Goal: Information Seeking & Learning: Get advice/opinions

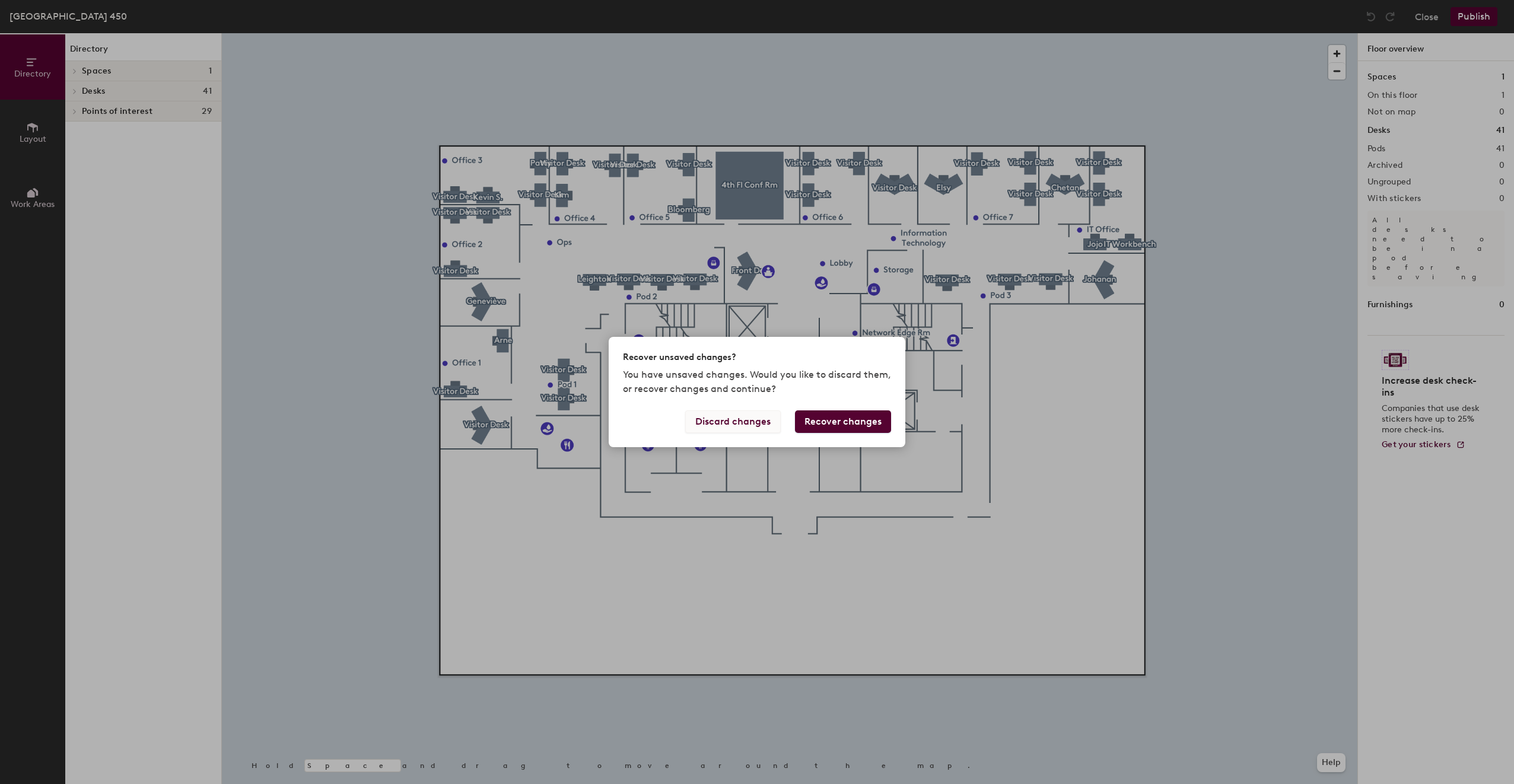
click at [737, 420] on button "Discard changes" at bounding box center [733, 422] width 96 height 23
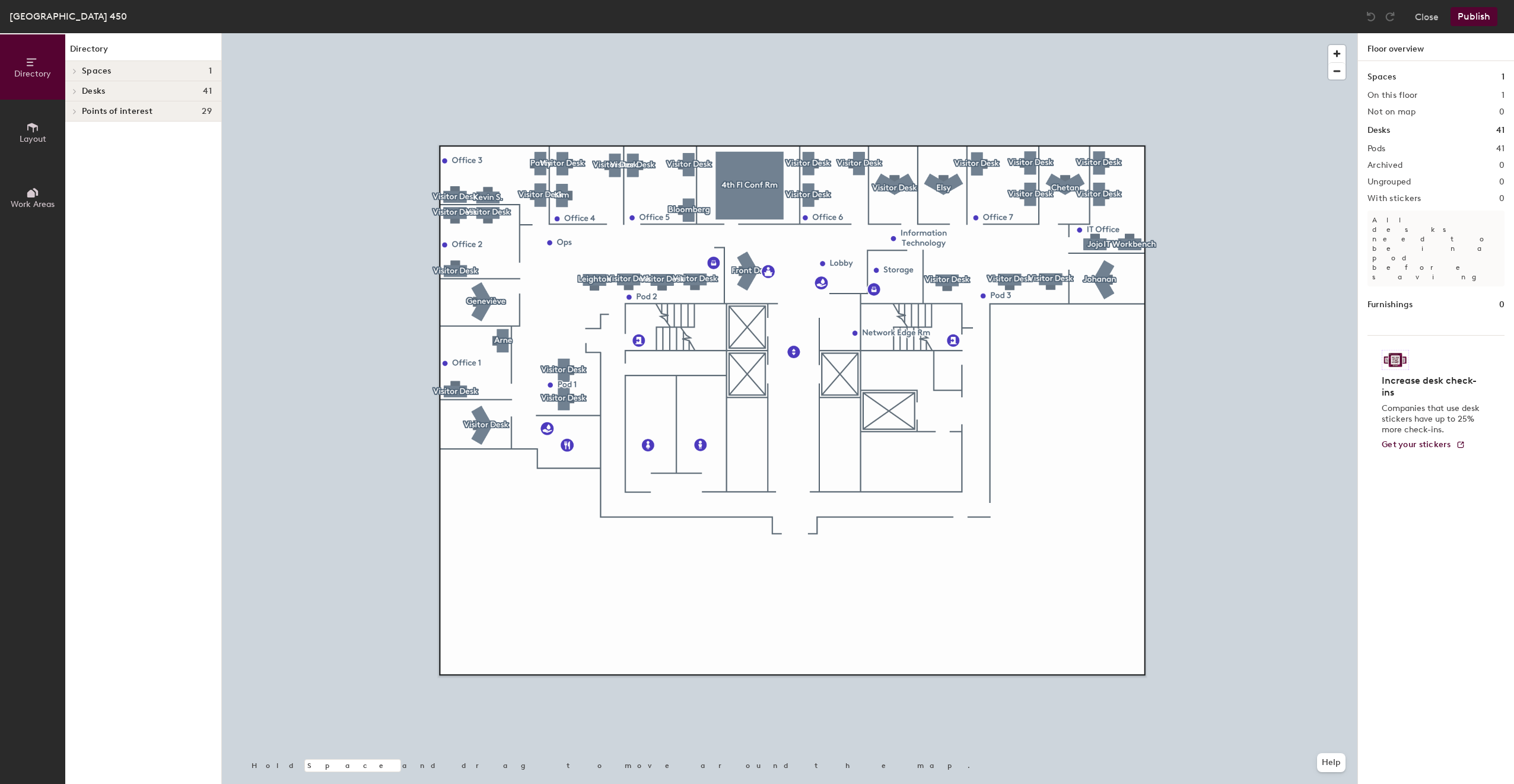
click at [1323, 33] on div at bounding box center [789, 33] width 1135 height 0
click at [1324, 769] on button "Help" at bounding box center [1331, 762] width 29 height 19
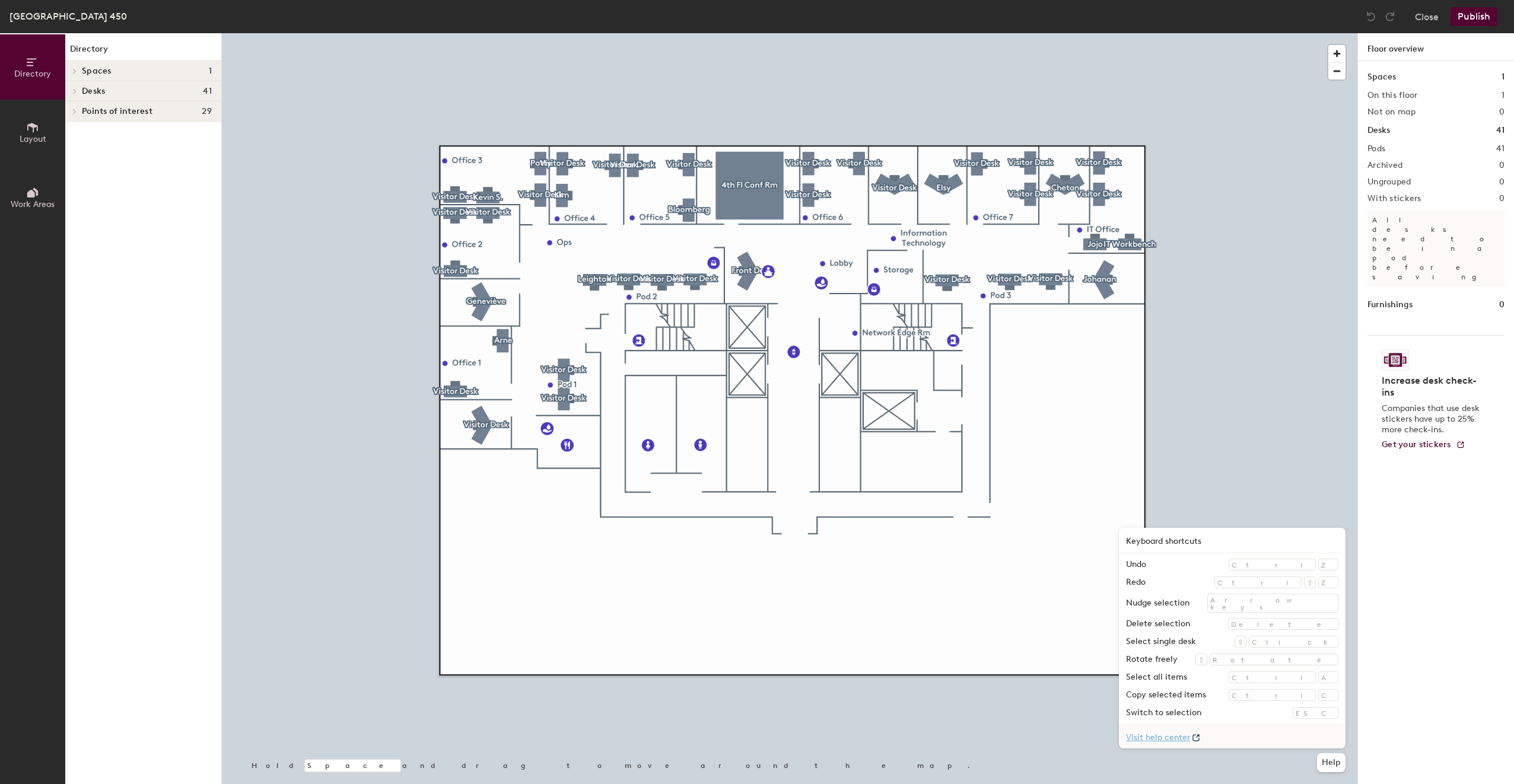
click at [1264, 735] on link "Visit help center" at bounding box center [1232, 736] width 227 height 23
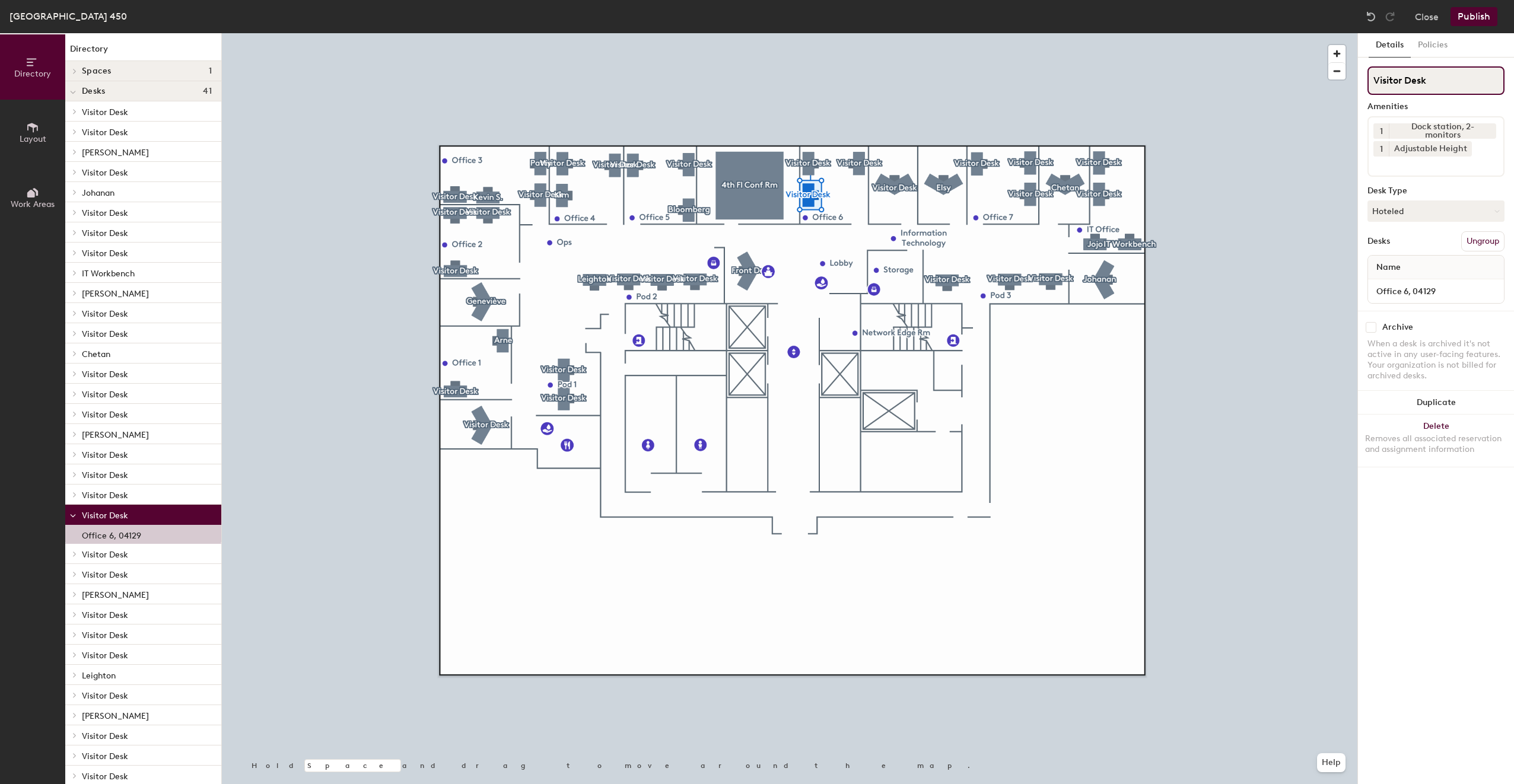
click at [1422, 85] on input "Visitor Desk" at bounding box center [1435, 80] width 137 height 28
click at [1458, 216] on button "Hoteled" at bounding box center [1435, 212] width 137 height 22
